Goal: Transaction & Acquisition: Purchase product/service

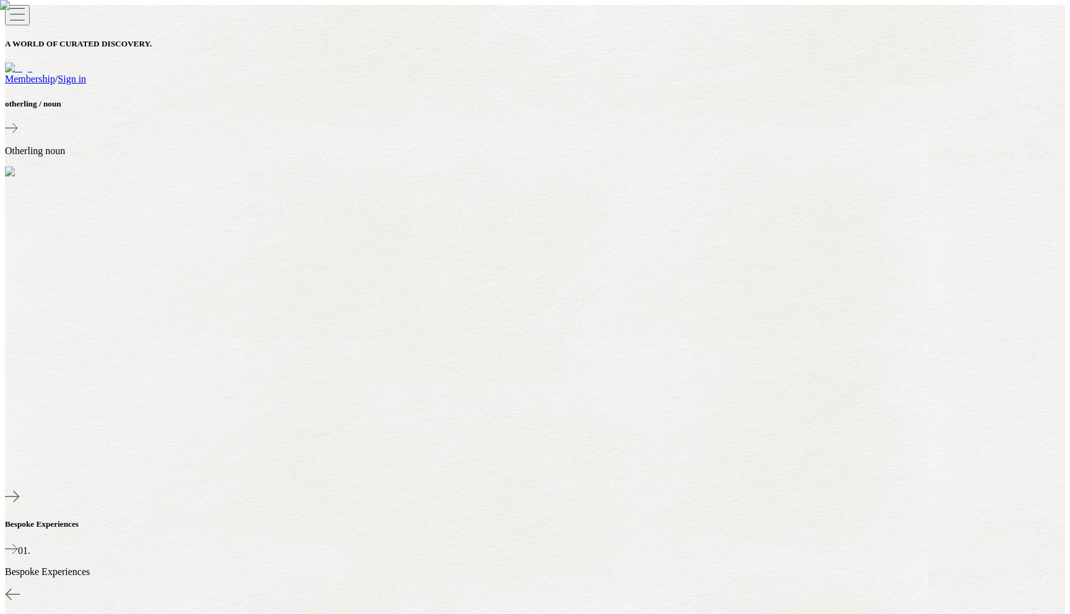
click at [0, 0] on vercel-live-feedback at bounding box center [0, 0] width 0 height 0
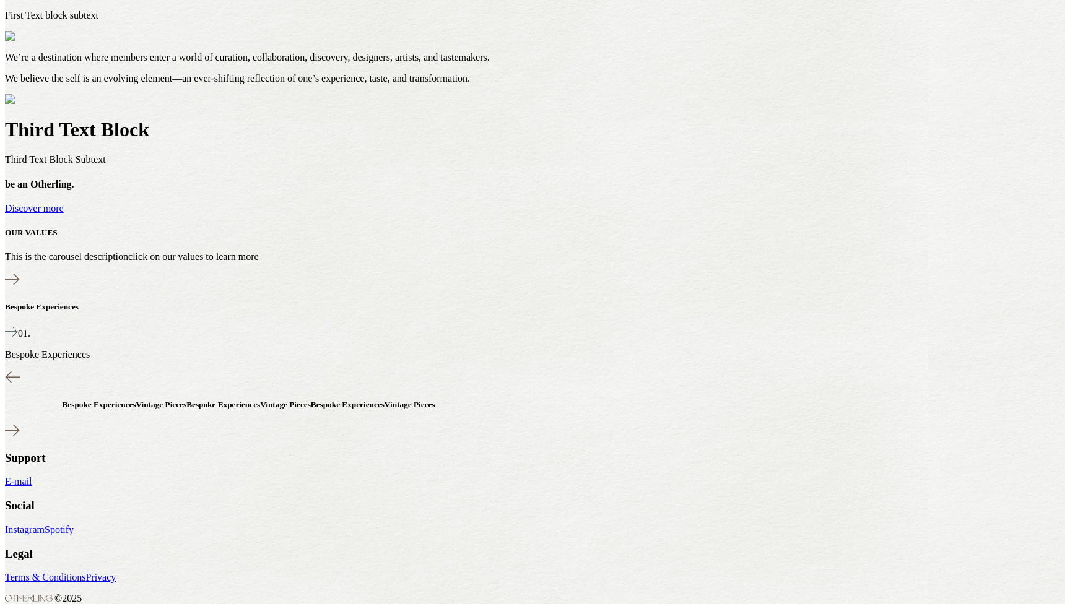
scroll to position [989, 0]
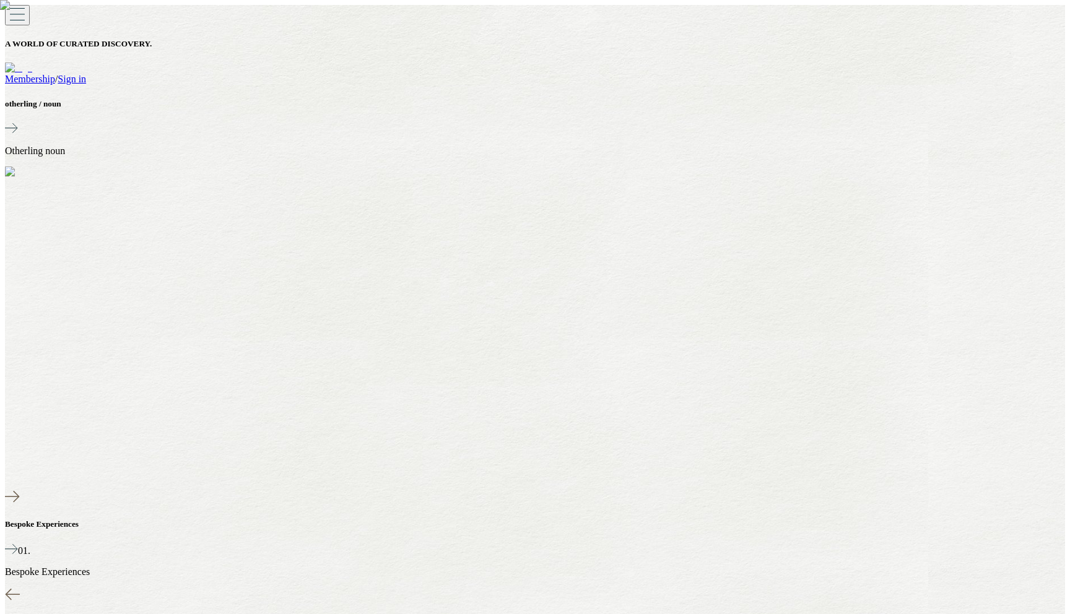
click at [86, 74] on link "Sign in" at bounding box center [72, 79] width 28 height 11
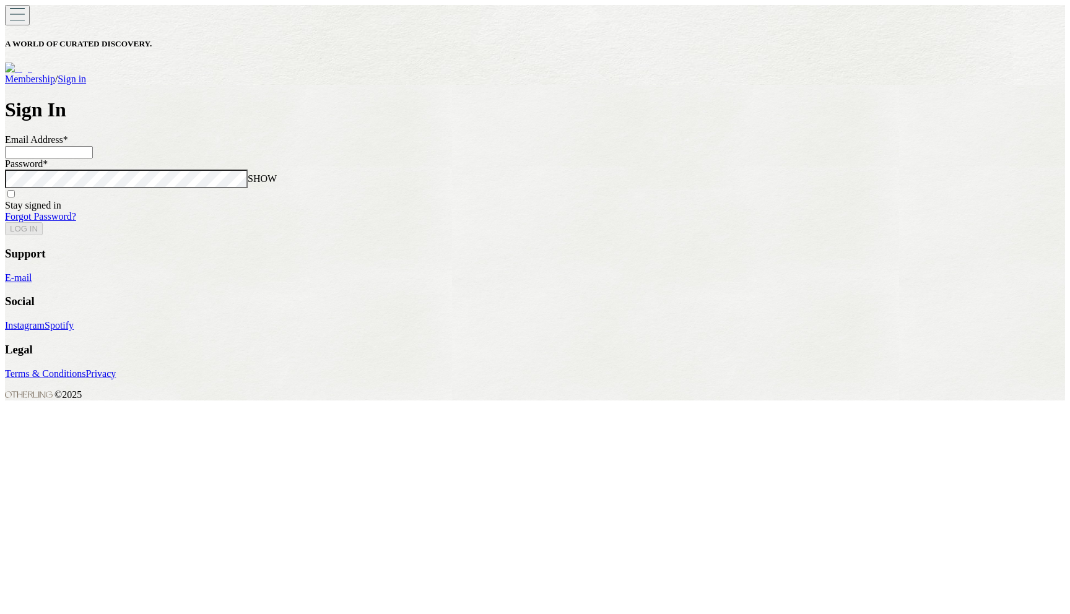
click at [93, 158] on input at bounding box center [49, 152] width 88 height 12
type input "**********"
click at [43, 235] on button "LOG IN" at bounding box center [24, 228] width 38 height 13
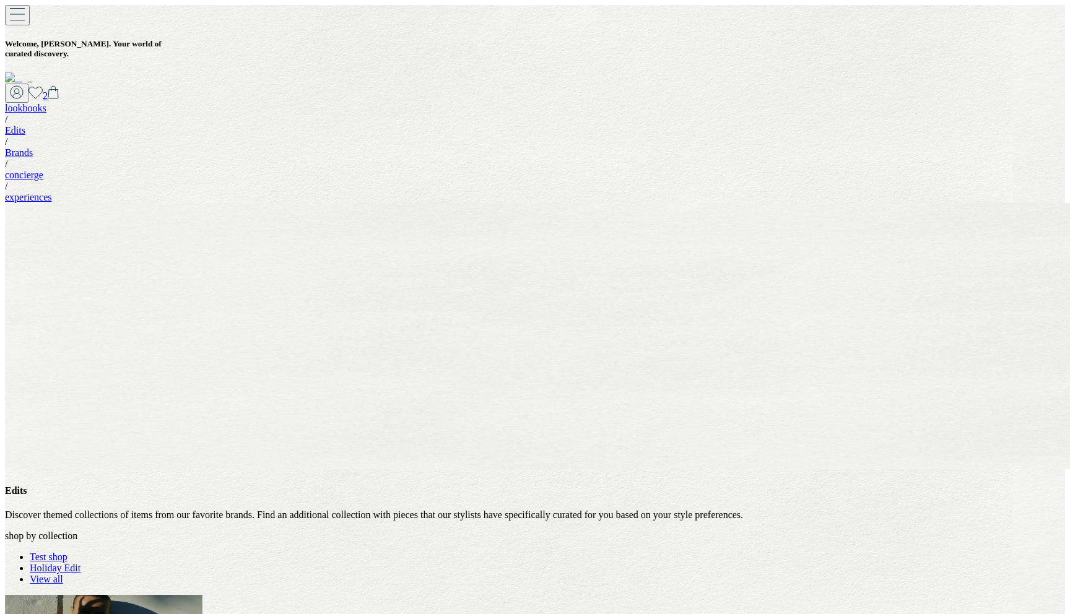
click at [67, 552] on link "Test shop" at bounding box center [49, 557] width 38 height 11
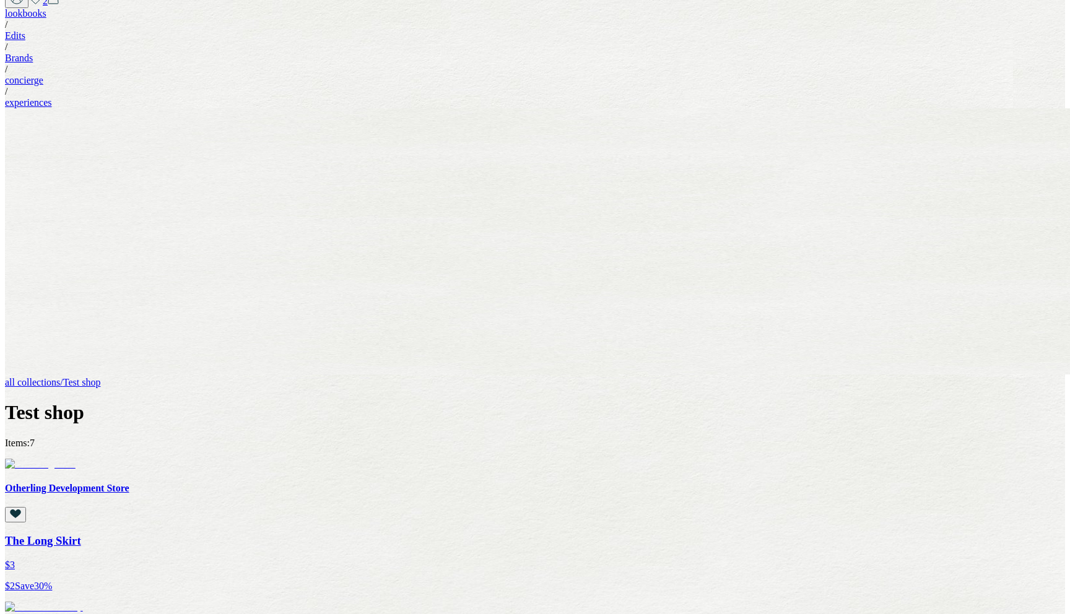
scroll to position [109, 0]
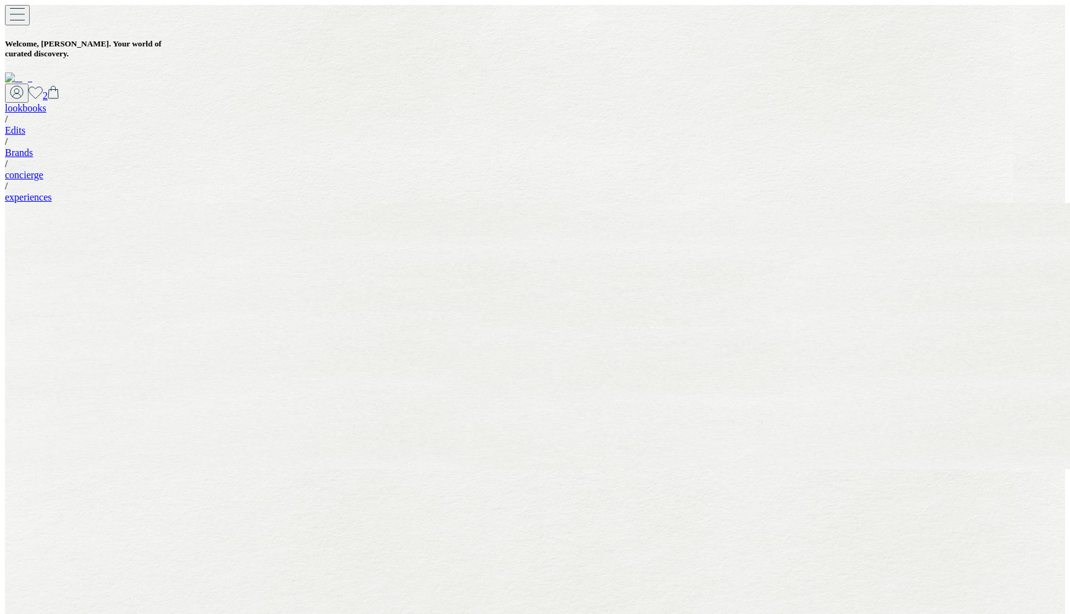
scroll to position [109, 0]
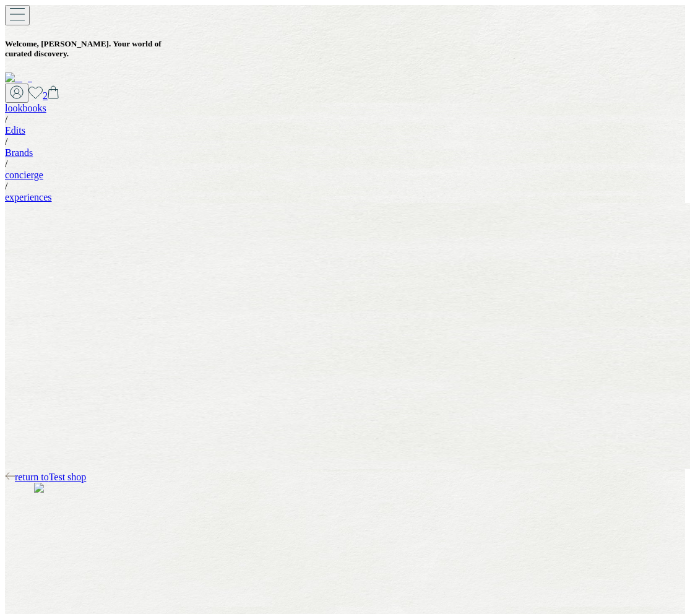
click at [86, 472] on span "return to Test shop" at bounding box center [50, 477] width 71 height 11
